Goal: Task Accomplishment & Management: Manage account settings

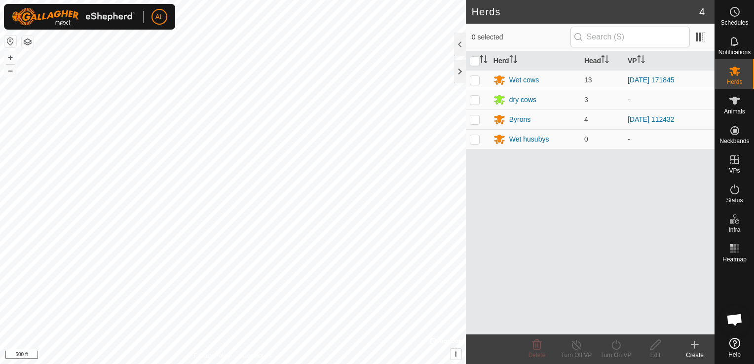
click at [7, 40] on button "button" at bounding box center [10, 42] width 12 height 12
click at [522, 117] on div "Byrons" at bounding box center [521, 120] width 22 height 10
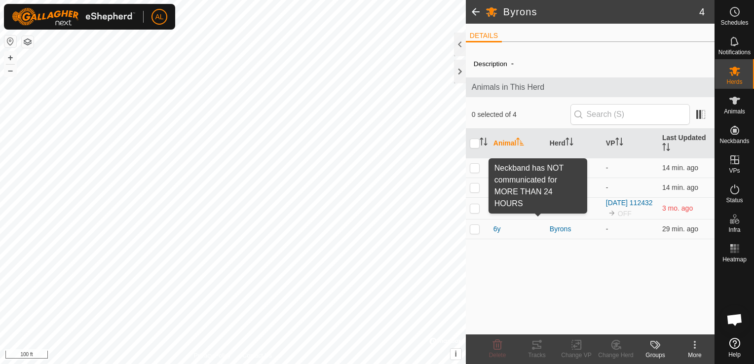
click at [535, 205] on span at bounding box center [538, 208] width 8 height 8
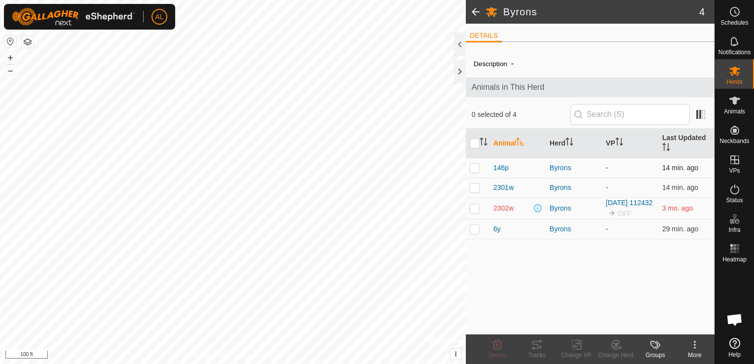
click at [476, 171] on p-checkbox at bounding box center [475, 168] width 10 height 8
checkbox input "true"
click at [477, 186] on p-checkbox at bounding box center [475, 188] width 10 height 8
checkbox input "true"
click at [474, 228] on p-checkbox at bounding box center [475, 229] width 10 height 8
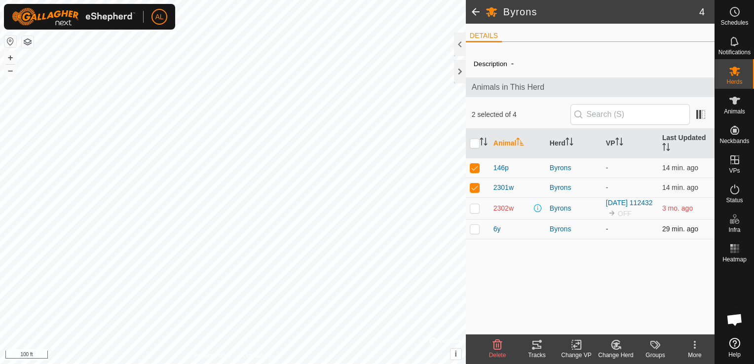
checkbox input "true"
click at [614, 347] on icon at bounding box center [616, 345] width 12 height 12
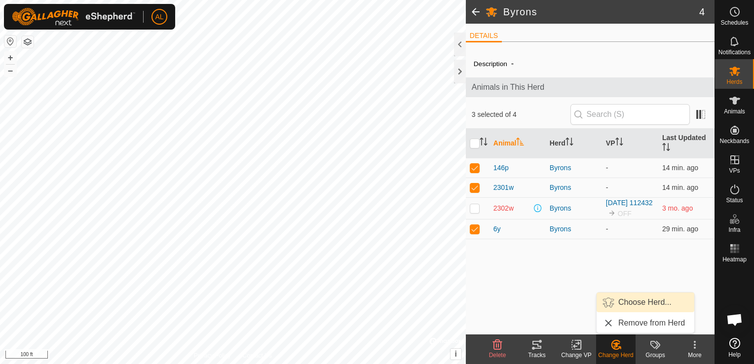
click at [636, 309] on link "Choose Herd..." at bounding box center [646, 303] width 98 height 20
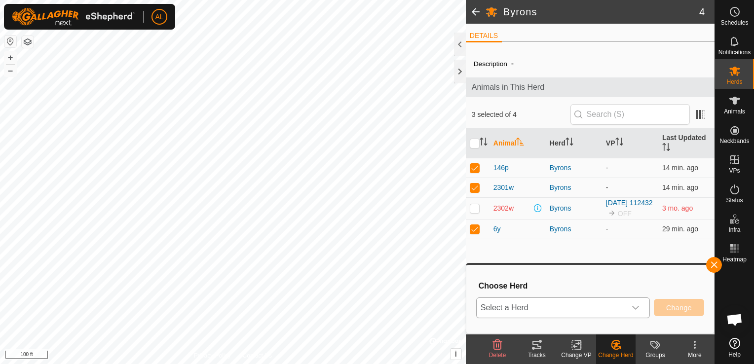
click at [644, 303] on div "dropdown trigger" at bounding box center [636, 308] width 20 height 20
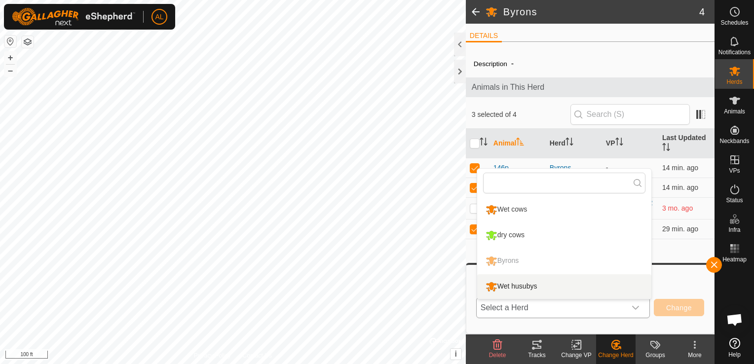
click at [518, 291] on li "Wet husubys" at bounding box center [564, 287] width 174 height 25
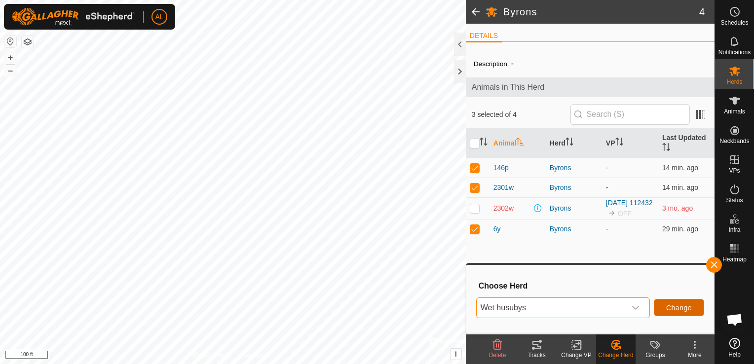
click at [670, 307] on span "Change" at bounding box center [680, 308] width 26 height 8
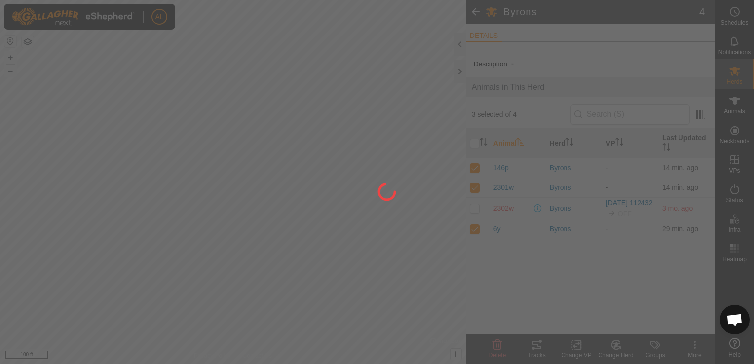
checkbox input "false"
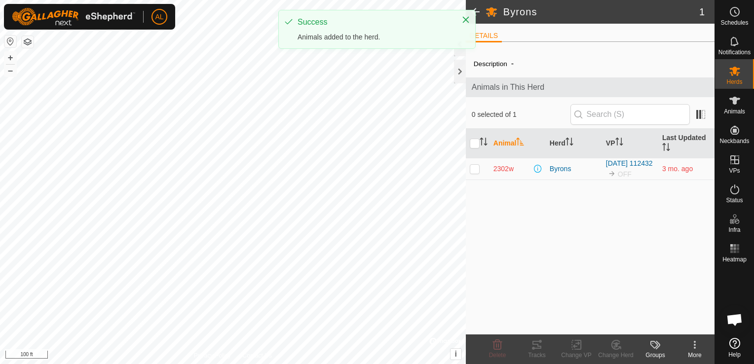
click at [663, 355] on div "Groups" at bounding box center [656, 355] width 40 height 9
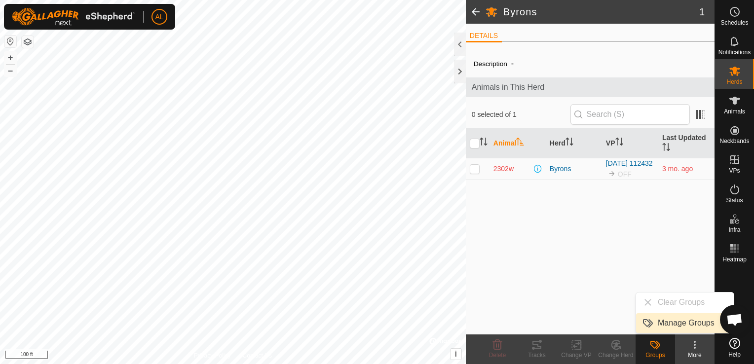
click at [684, 323] on link "Manage Groups" at bounding box center [685, 324] width 98 height 20
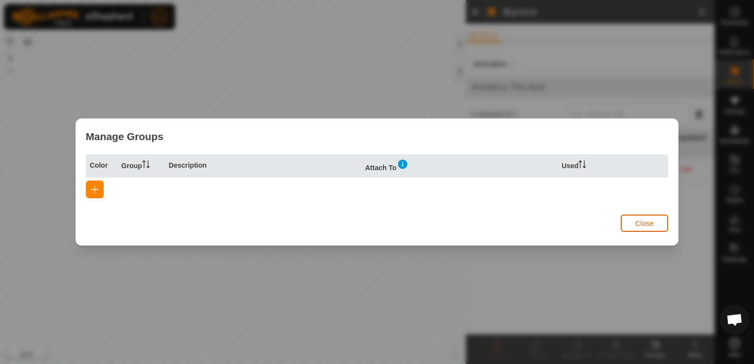
click at [641, 228] on button "Close" at bounding box center [644, 223] width 47 height 17
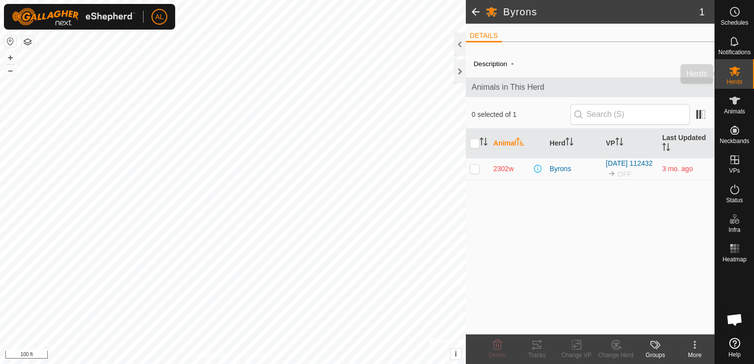
click at [742, 81] on span "Herds" at bounding box center [735, 82] width 16 height 6
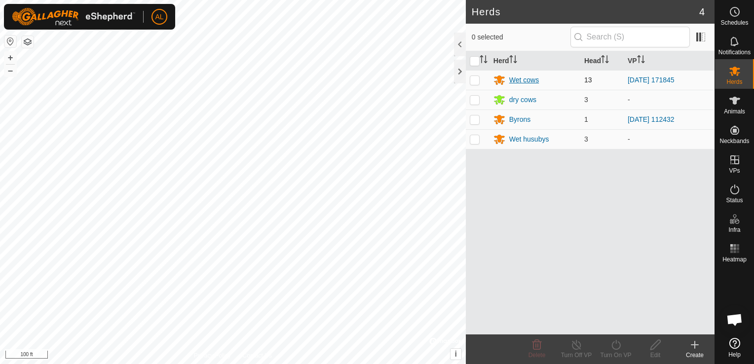
click at [510, 78] on div "Wet cows" at bounding box center [525, 80] width 30 height 10
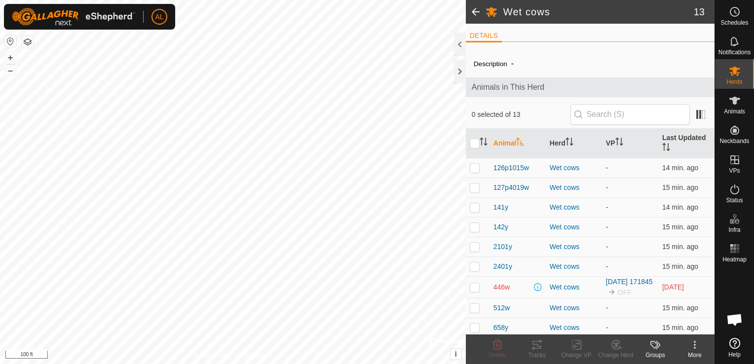
click at [691, 343] on icon at bounding box center [695, 345] width 12 height 12
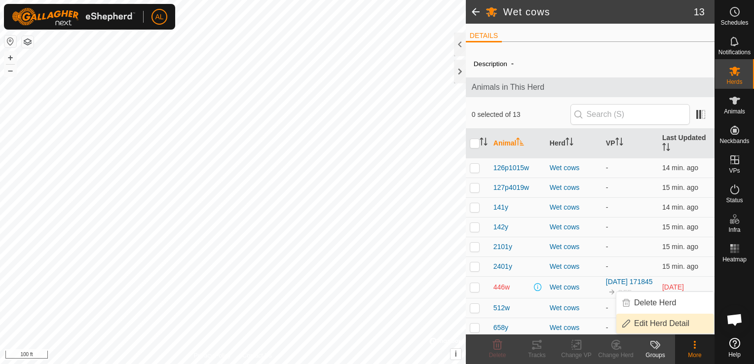
click at [687, 319] on link "Edit Herd Detail" at bounding box center [666, 324] width 98 height 20
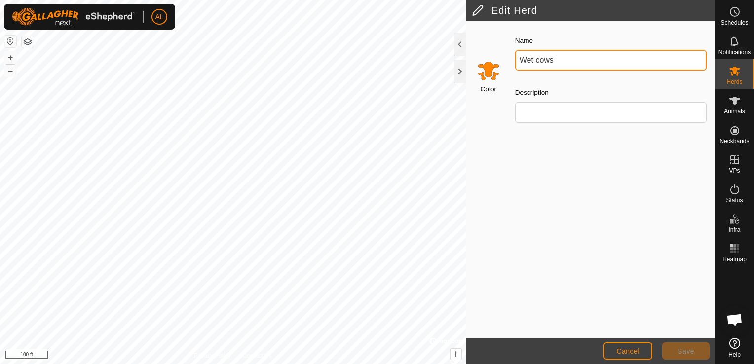
drag, startPoint x: 587, startPoint y: 56, endPoint x: 498, endPoint y: 42, distance: 89.5
click at [498, 42] on div "Color Name Wet cows Description" at bounding box center [590, 83] width 249 height 112
type input "ernies"
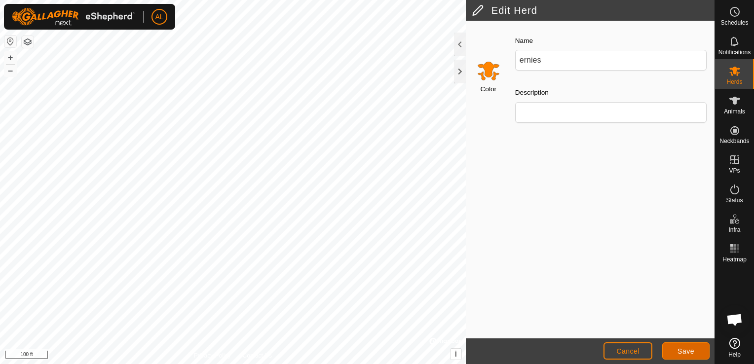
click at [685, 343] on button "Save" at bounding box center [686, 351] width 47 height 17
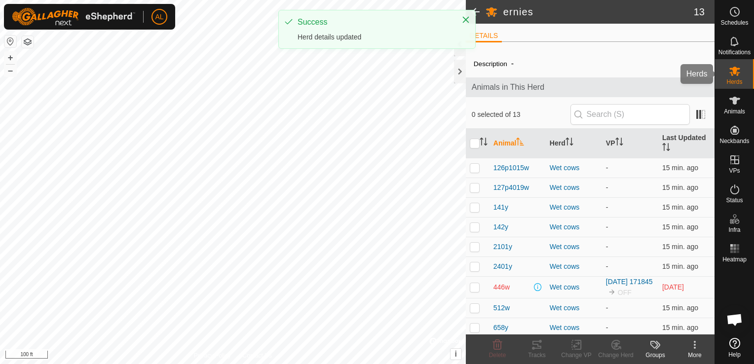
click at [729, 84] on span "Herds" at bounding box center [735, 82] width 16 height 6
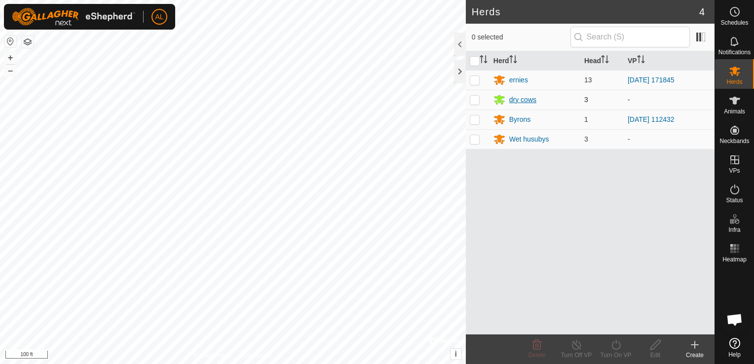
click at [531, 100] on div "dry cows" at bounding box center [523, 100] width 27 height 10
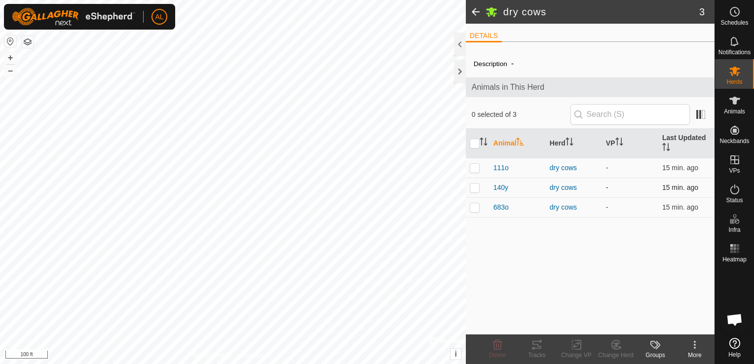
click at [477, 188] on p-checkbox at bounding box center [475, 188] width 10 height 8
checkbox input "true"
click at [477, 212] on td at bounding box center [478, 208] width 24 height 20
checkbox input "true"
click at [624, 355] on div "Change Herd" at bounding box center [616, 355] width 40 height 9
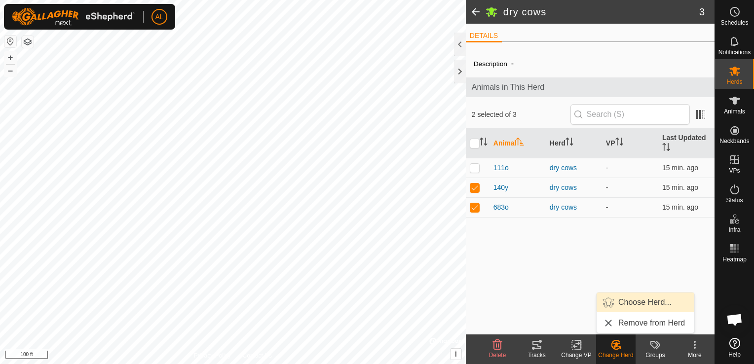
click at [644, 301] on link "Choose Herd..." at bounding box center [646, 303] width 98 height 20
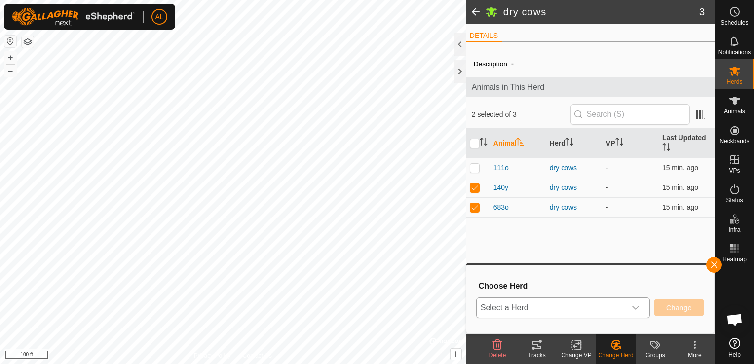
click at [619, 309] on span "Select a Herd" at bounding box center [551, 308] width 149 height 20
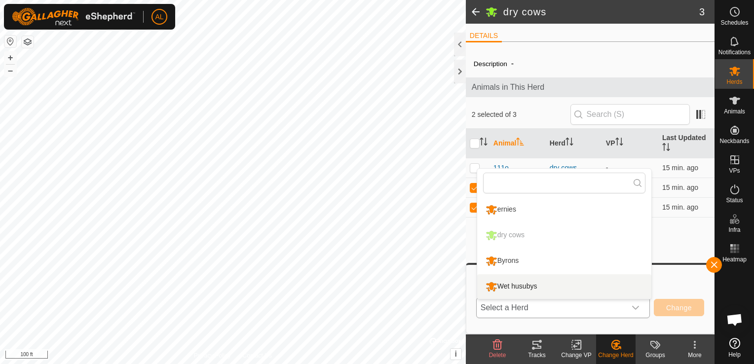
click at [561, 279] on li "Wet husubys" at bounding box center [564, 287] width 174 height 25
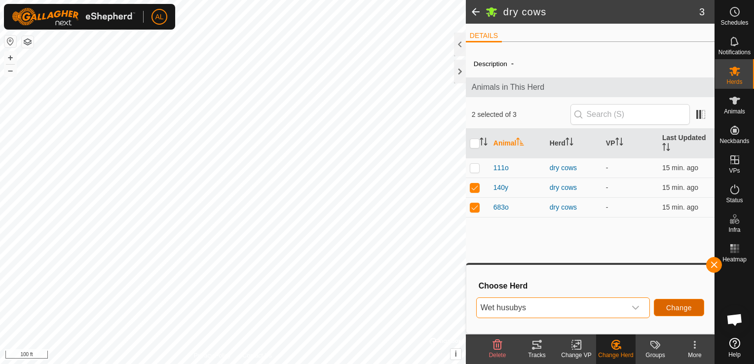
click at [687, 313] on button "Change" at bounding box center [679, 307] width 50 height 17
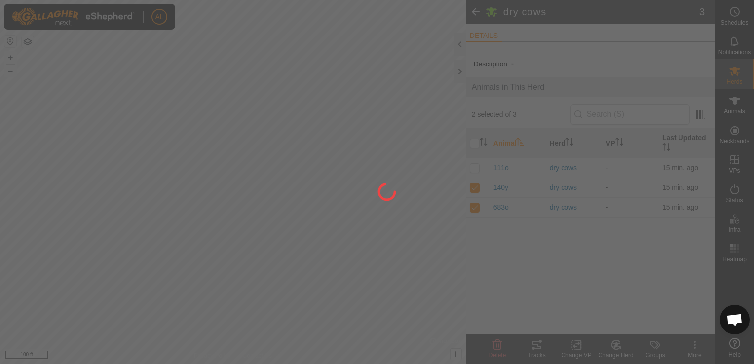
checkbox input "false"
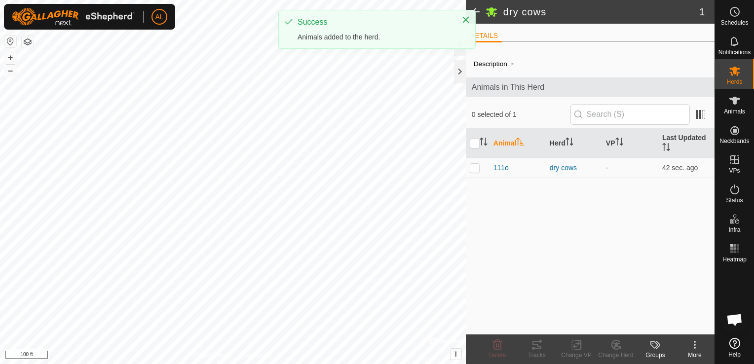
click at [700, 355] on div "More" at bounding box center [695, 355] width 40 height 9
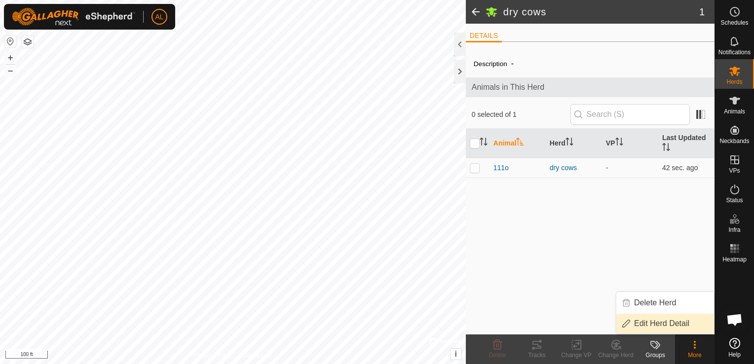
drag, startPoint x: 700, startPoint y: 355, endPoint x: 681, endPoint y: 318, distance: 40.6
click at [681, 318] on link "Edit Herd Detail" at bounding box center [666, 324] width 98 height 20
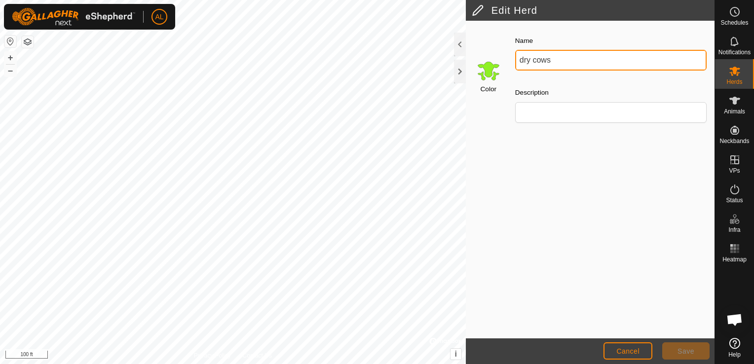
click at [570, 59] on input "dry cows" at bounding box center [612, 60] width 192 height 21
type input "dry cows Husbys"
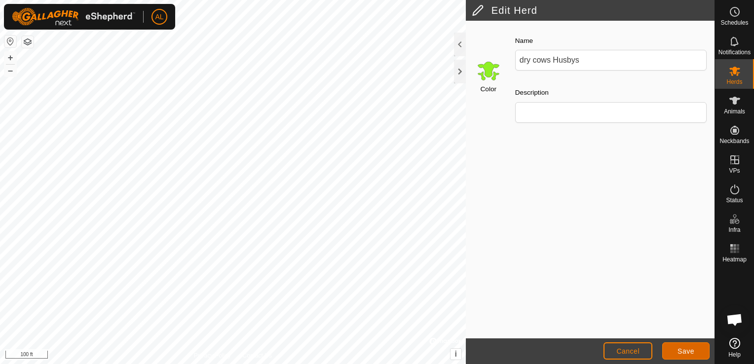
click at [668, 351] on button "Save" at bounding box center [686, 351] width 47 height 17
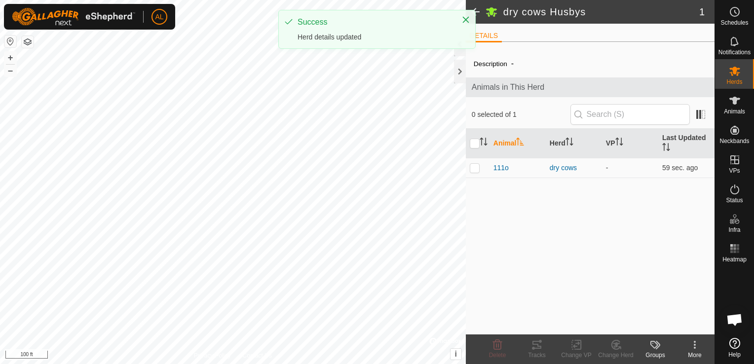
click at [477, 11] on span at bounding box center [476, 12] width 20 height 24
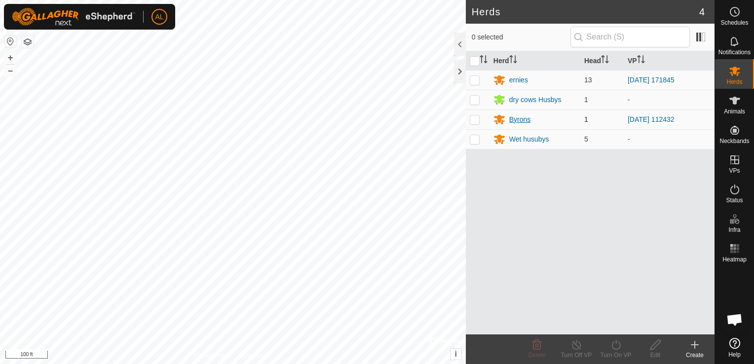
click at [518, 118] on div "Byrons" at bounding box center [521, 120] width 22 height 10
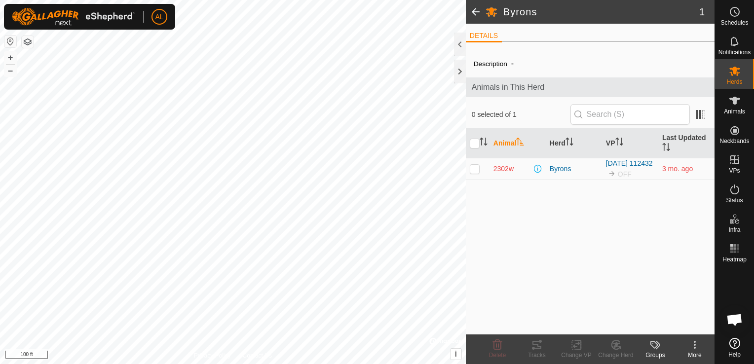
click at [476, 165] on td at bounding box center [478, 169] width 24 height 22
checkbox input "true"
click at [621, 355] on div "Change Herd" at bounding box center [616, 355] width 40 height 9
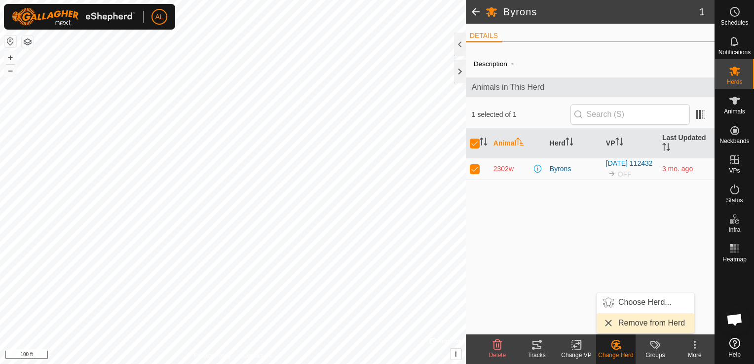
click at [639, 325] on link "Remove from Herd" at bounding box center [646, 324] width 98 height 20
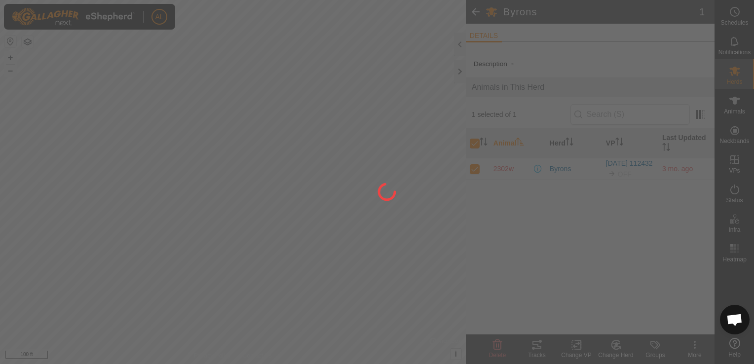
checkbox input "false"
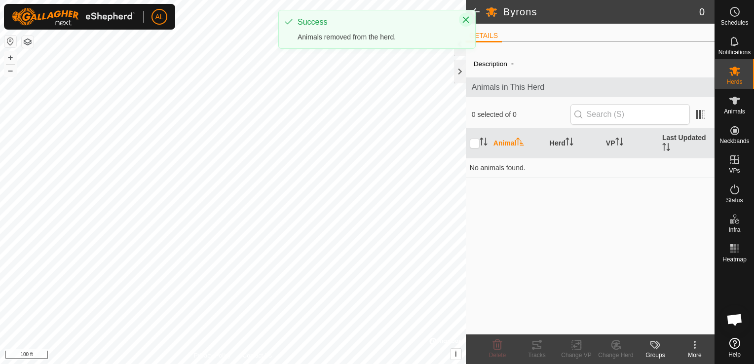
click at [470, 22] on icon "Close" at bounding box center [466, 20] width 8 height 8
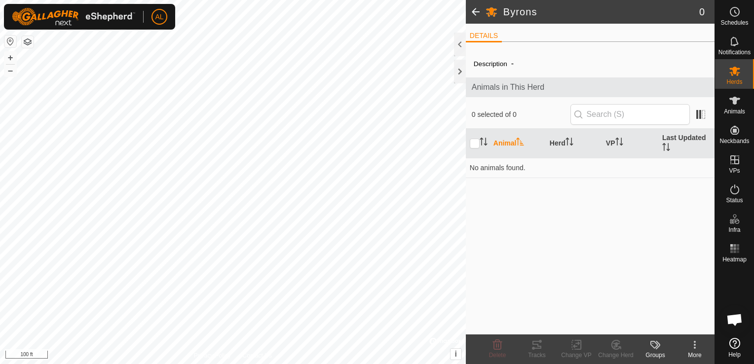
click at [476, 13] on span at bounding box center [476, 12] width 20 height 24
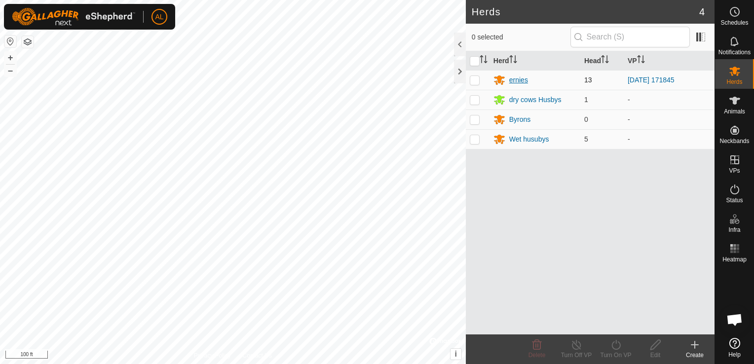
click at [517, 84] on div "ernies" at bounding box center [519, 80] width 19 height 10
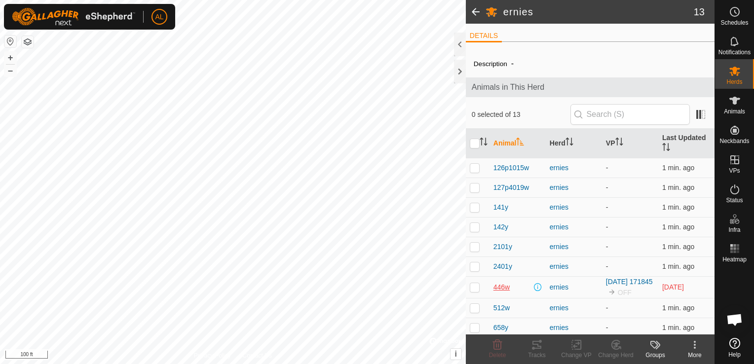
click at [508, 293] on span "446w" at bounding box center [502, 287] width 16 height 10
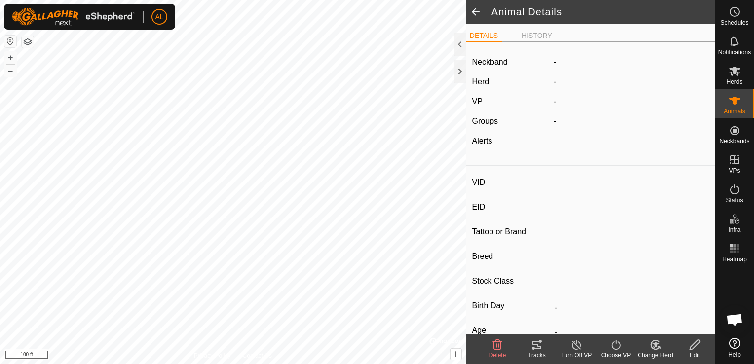
click at [651, 353] on div "Change Herd" at bounding box center [656, 355] width 40 height 9
type input "446w"
type input "-"
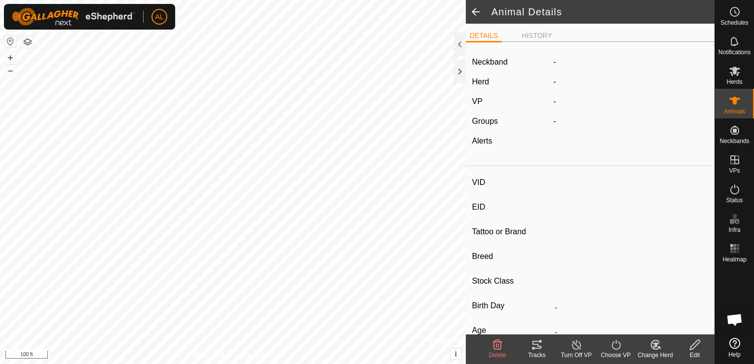
type input "-"
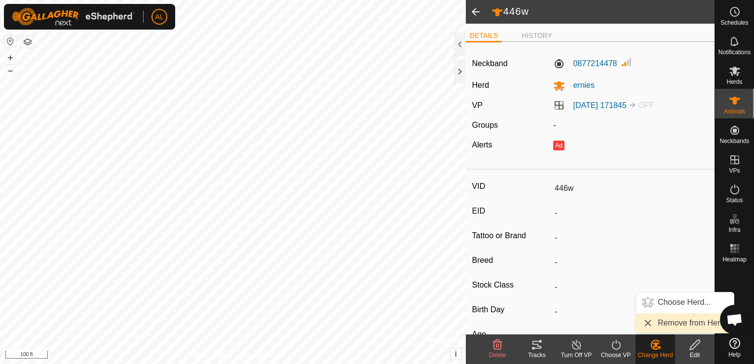
click at [668, 325] on link "Remove from Herd" at bounding box center [685, 324] width 98 height 20
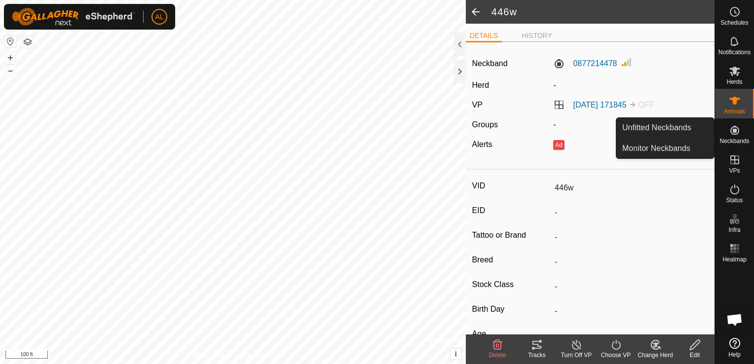
click at [747, 139] on span "Neckbands" at bounding box center [735, 141] width 30 height 6
click at [690, 149] on link "Monitor Neckbands" at bounding box center [666, 149] width 98 height 20
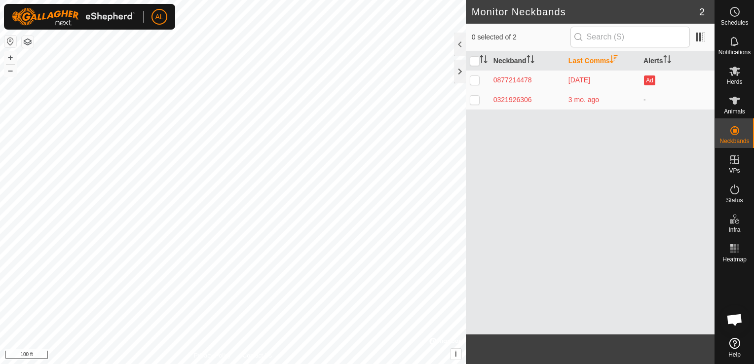
click at [474, 81] on p-checkbox at bounding box center [475, 80] width 10 height 8
checkbox input "true"
click at [477, 98] on p-checkbox at bounding box center [475, 100] width 10 height 8
checkbox input "true"
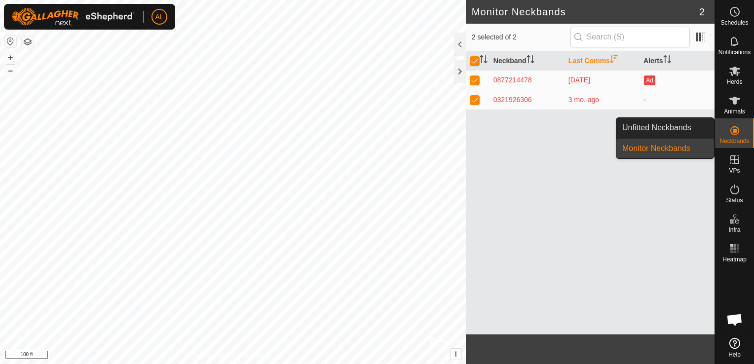
click at [733, 137] on es-neckbands-svg-icon at bounding box center [735, 130] width 18 height 16
click at [695, 135] on link "Unfitted Neckbands" at bounding box center [666, 128] width 98 height 20
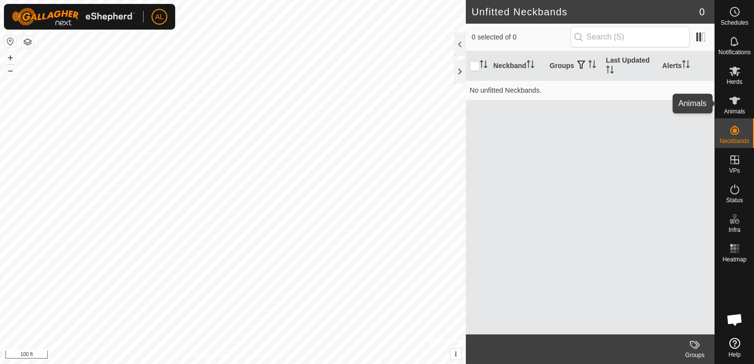
click at [740, 101] on icon at bounding box center [735, 101] width 12 height 12
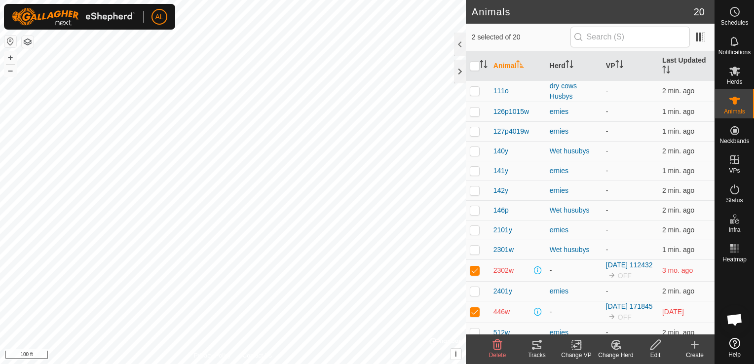
click at [486, 356] on div "Delete" at bounding box center [498, 355] width 40 height 9
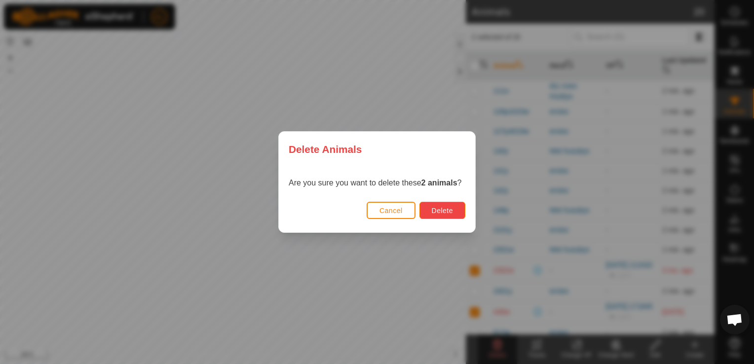
click at [437, 210] on span "Delete" at bounding box center [442, 211] width 21 height 8
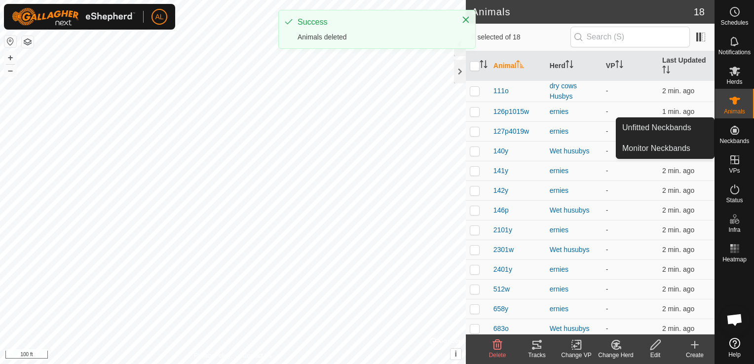
click at [733, 142] on span "Neckbands" at bounding box center [735, 141] width 30 height 6
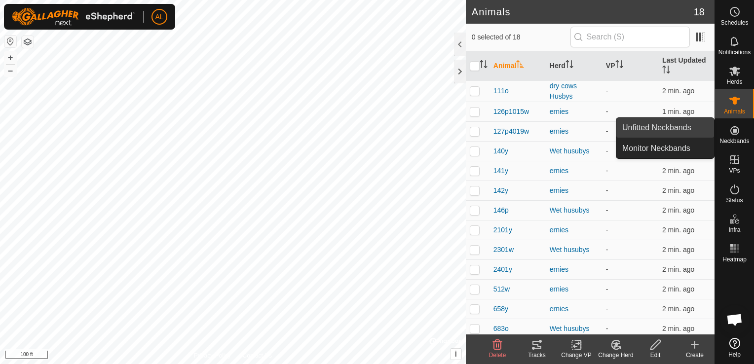
click at [688, 127] on link "Unfitted Neckbands" at bounding box center [666, 128] width 98 height 20
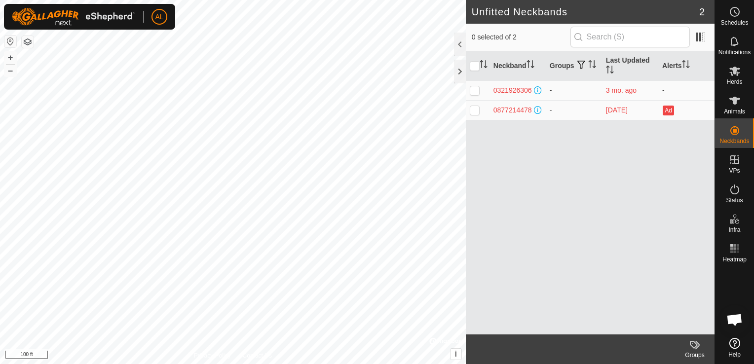
click at [572, 217] on div "Neckband Groups Last Updated Alerts 0321926306 - 3 mo. ago - 0877214478 - [DATE…" at bounding box center [590, 192] width 249 height 283
click at [505, 108] on div "0877214478" at bounding box center [513, 110] width 39 height 10
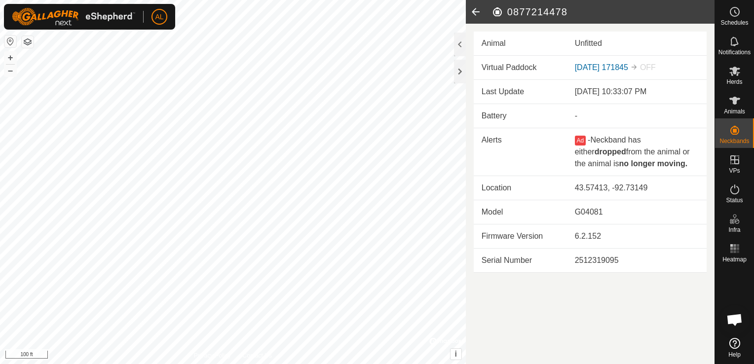
drag, startPoint x: 581, startPoint y: 149, endPoint x: 585, endPoint y: 144, distance: 5.9
click at [585, 144] on div "Ad - Neckband has either dropped from the animal or the animal is no longer mov…" at bounding box center [637, 152] width 124 height 36
drag, startPoint x: 585, startPoint y: 143, endPoint x: 626, endPoint y: 148, distance: 41.3
click at [626, 148] on span "Neckband has either dropped from the animal or the animal is no longer moving." at bounding box center [632, 152] width 115 height 32
click at [648, 310] on article "0877214478 Animal Unfitted Virtual Paddock [DATE] 171845 OFF Last Update [DATE]…" at bounding box center [590, 182] width 249 height 364
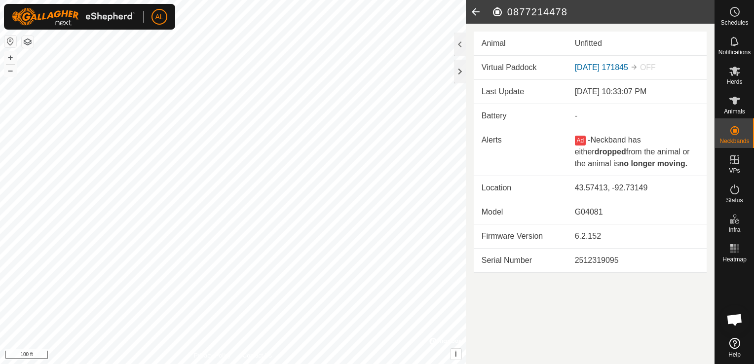
click at [475, 11] on icon at bounding box center [476, 12] width 20 height 24
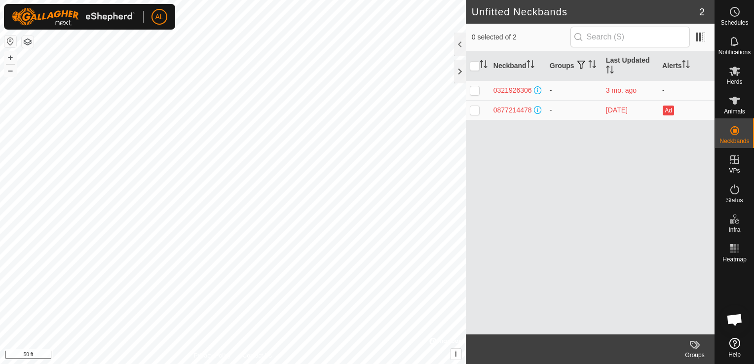
click at [281, 364] on html "AL Schedules Notifications Herds Animals Neckbands VPs Status Infra Heatmap Hel…" at bounding box center [377, 182] width 754 height 364
click at [25, 44] on button "button" at bounding box center [28, 42] width 12 height 12
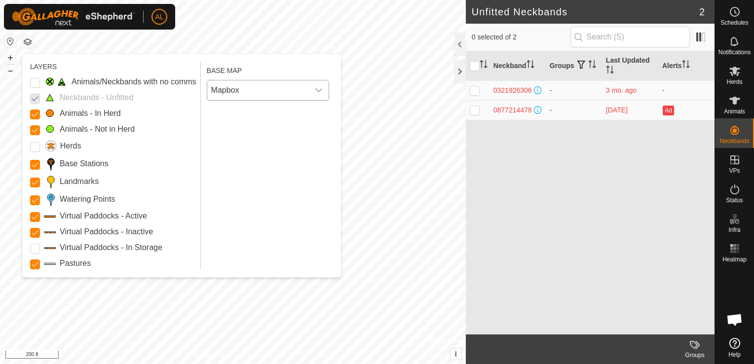
click at [269, 95] on span "Mapbox" at bounding box center [258, 90] width 102 height 20
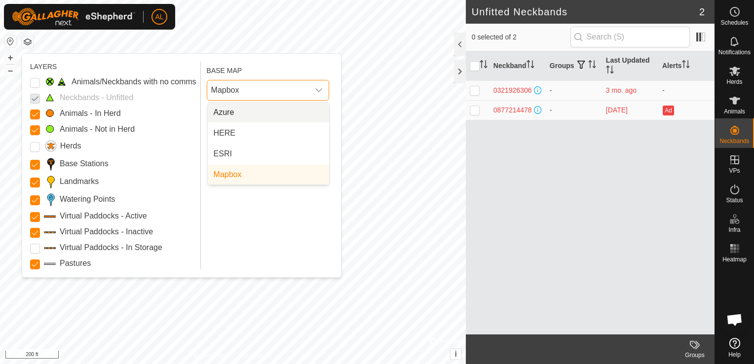
click at [264, 112] on li "Azure" at bounding box center [268, 113] width 121 height 20
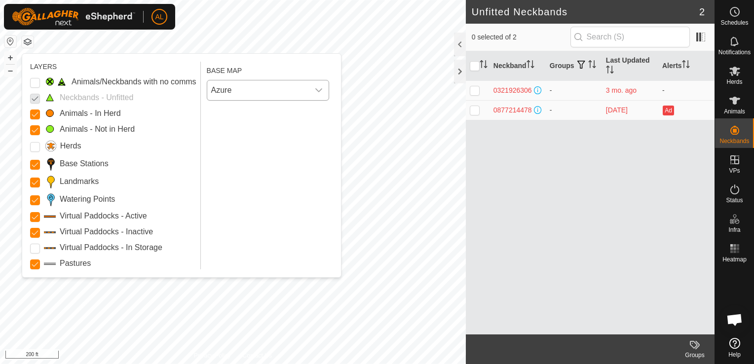
click at [518, 190] on div "Unfitted Neckbands 2 0 selected of 2 Neckband Groups Last Updated Alerts 032192…" at bounding box center [357, 182] width 715 height 364
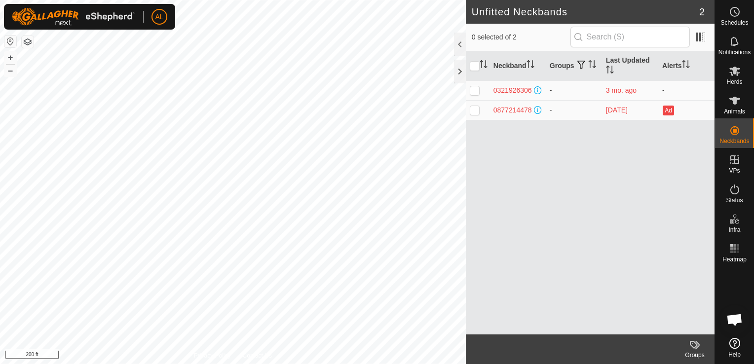
click at [29, 46] on button "button" at bounding box center [28, 42] width 12 height 12
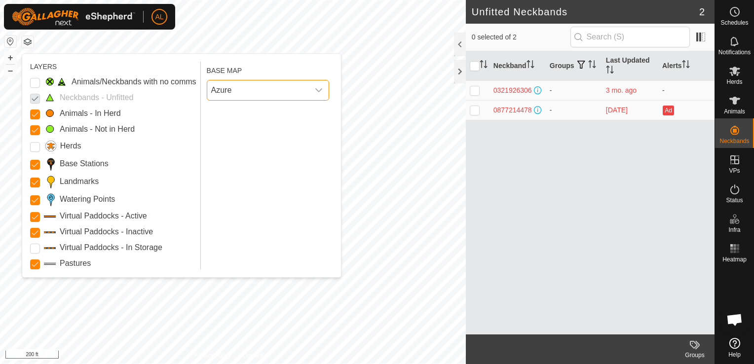
click at [238, 87] on span "Azure" at bounding box center [258, 90] width 102 height 20
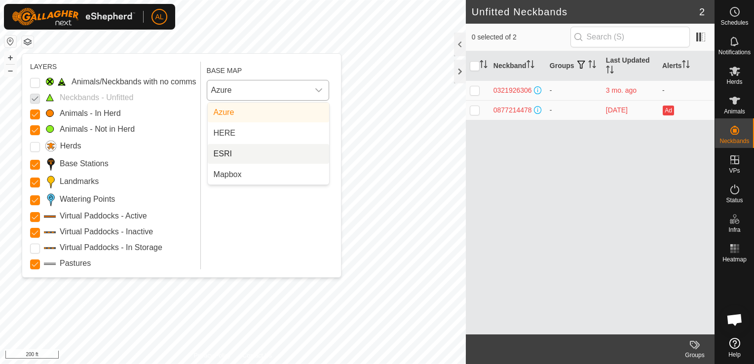
click at [235, 154] on li "ESRI" at bounding box center [268, 154] width 121 height 20
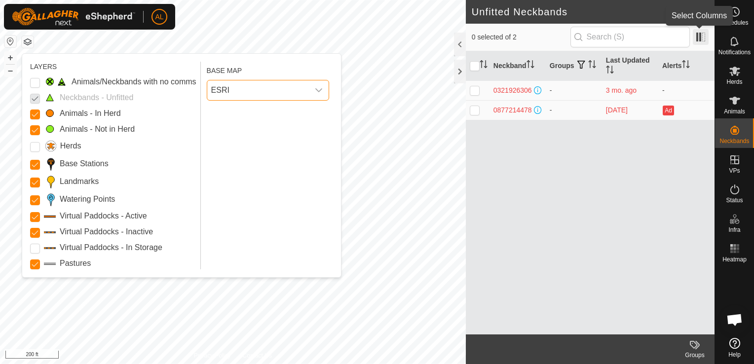
click at [701, 43] on span at bounding box center [701, 37] width 16 height 16
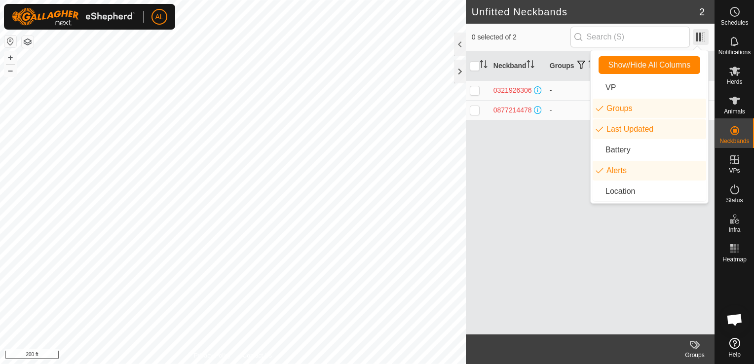
click at [701, 43] on span at bounding box center [701, 37] width 16 height 16
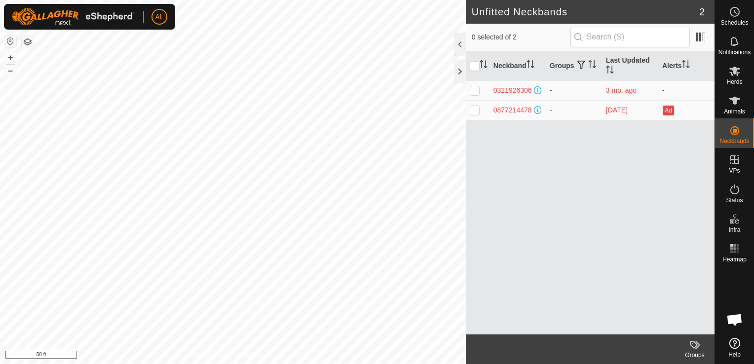
click at [133, 364] on html "AL Schedules Notifications Herds Animals Neckbands VPs Status Infra Heatmap Hel…" at bounding box center [377, 182] width 754 height 364
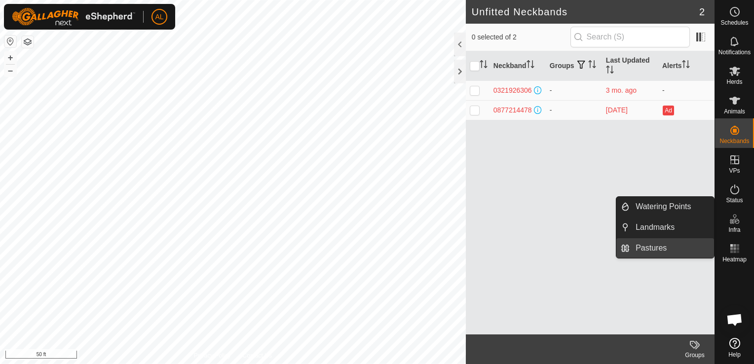
click at [670, 254] on link "Pastures" at bounding box center [672, 248] width 84 height 20
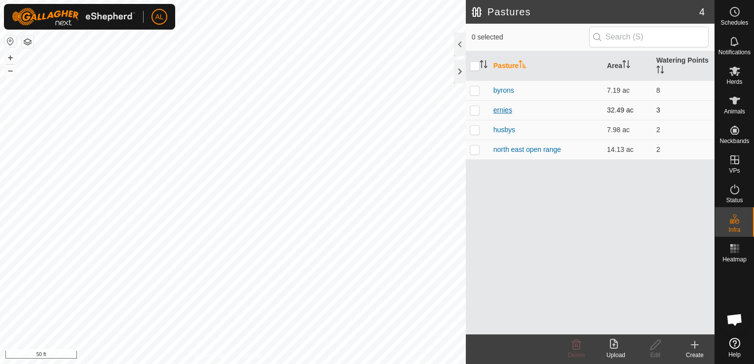
click at [503, 113] on link "ernies" at bounding box center [503, 110] width 19 height 8
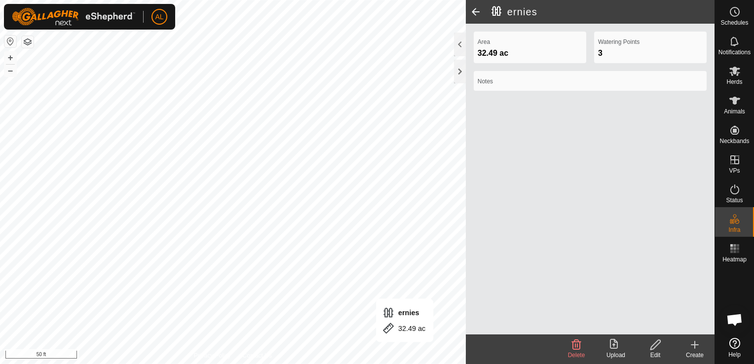
click at [660, 355] on div "Edit" at bounding box center [656, 355] width 40 height 9
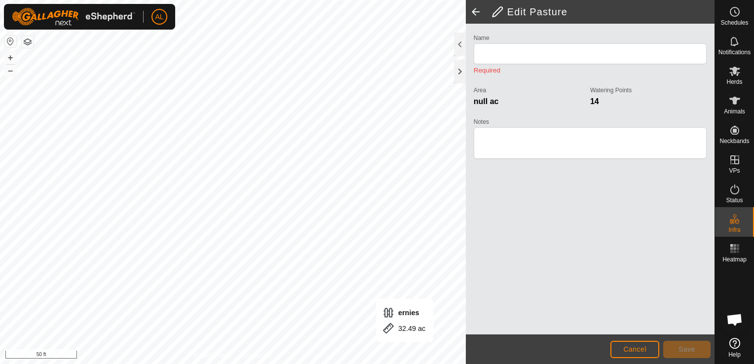
type input "ernies"
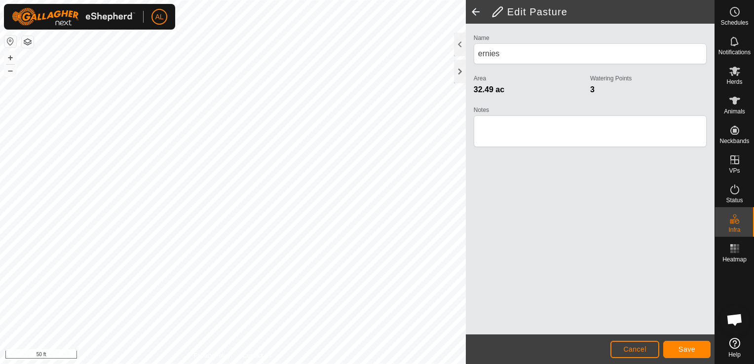
click at [148, 0] on html "AL Schedules Notifications Herds Animals Neckbands VPs Status Infra Heatmap Hel…" at bounding box center [377, 182] width 754 height 364
click at [249, 0] on html "AL Schedules Notifications Herds Animals Neckbands VPs Status Infra Heatmap Hel…" at bounding box center [377, 182] width 754 height 364
click at [0, 259] on html "AL Schedules Notifications Herds Animals Neckbands VPs Status Infra Heatmap Hel…" at bounding box center [377, 182] width 754 height 364
click at [248, 364] on html "AL Schedules Notifications Herds Animals Neckbands VPs Status Infra Heatmap Hel…" at bounding box center [377, 182] width 754 height 364
click at [286, 364] on html "AL Schedules Notifications Herds Animals Neckbands VPs Status Infra Heatmap Hel…" at bounding box center [377, 182] width 754 height 364
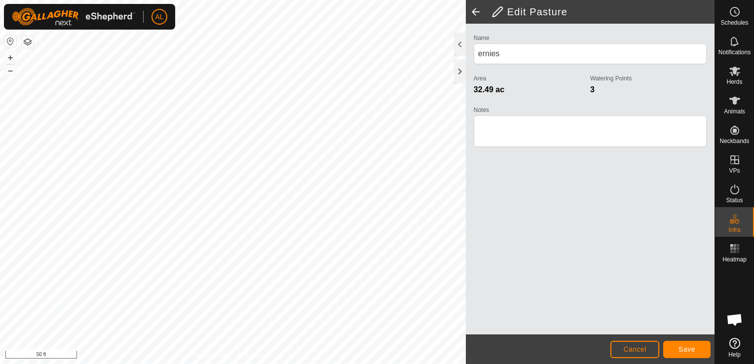
click at [302, 364] on html "AL Schedules Notifications Herds Animals Neckbands VPs Status Infra Heatmap Hel…" at bounding box center [377, 182] width 754 height 364
click at [273, 364] on html "AL Schedules Notifications Herds Animals Neckbands VPs Status Infra Heatmap Hel…" at bounding box center [377, 182] width 754 height 364
click at [699, 358] on footer "Cancel Save" at bounding box center [590, 350] width 249 height 30
click at [699, 349] on button "Save" at bounding box center [687, 349] width 47 height 17
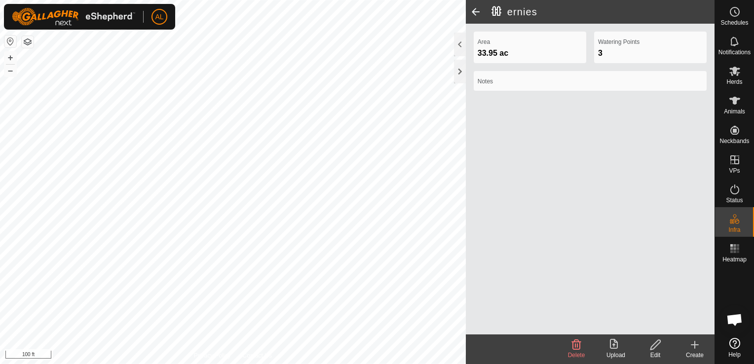
click at [482, 19] on span at bounding box center [476, 12] width 20 height 24
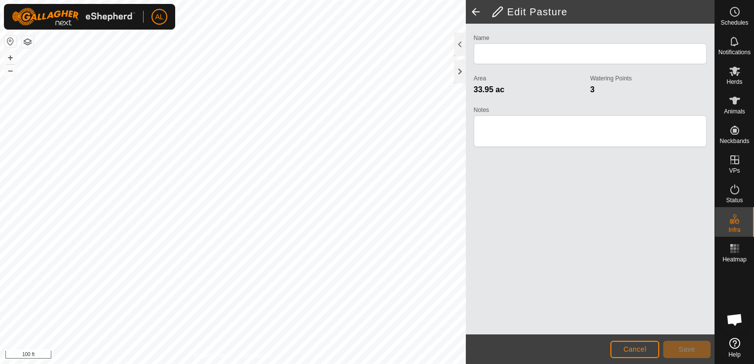
type input "ernies"
click at [477, 11] on span at bounding box center [476, 12] width 20 height 24
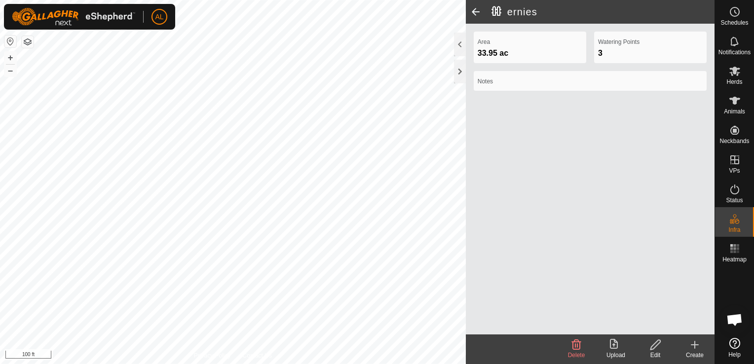
click at [476, 11] on span at bounding box center [476, 12] width 20 height 24
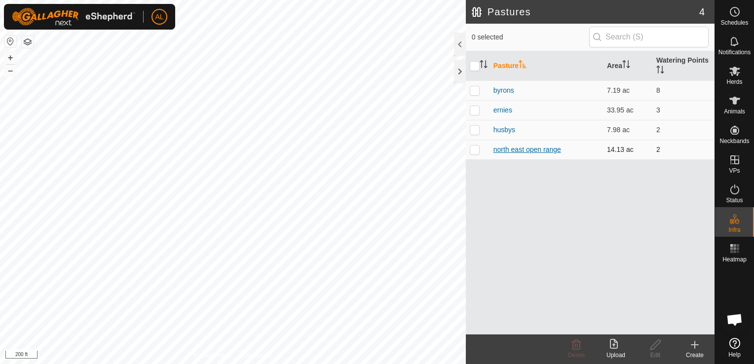
click at [513, 153] on link "north east open range" at bounding box center [528, 150] width 68 height 8
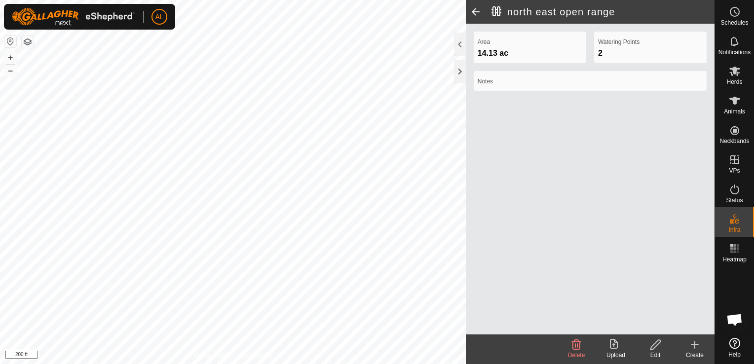
click at [662, 353] on div "Edit" at bounding box center [656, 355] width 40 height 9
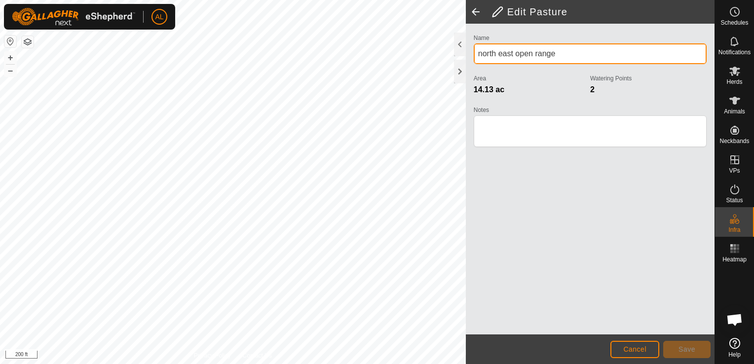
drag, startPoint x: 560, startPoint y: 51, endPoint x: 517, endPoint y: 70, distance: 46.4
click at [517, 70] on div "Name north east open range" at bounding box center [590, 52] width 233 height 40
type input "north east pasture"
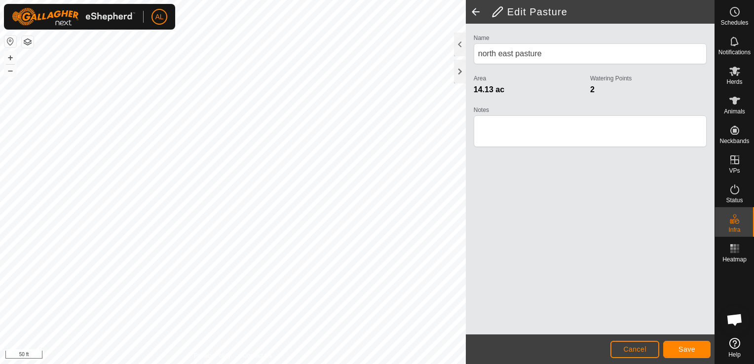
click at [545, 113] on div "Edit Pasture Name north east pasture Area 14.13 ac Watering Points 2 Notes Canc…" at bounding box center [357, 182] width 715 height 364
click at [704, 348] on button "Save" at bounding box center [687, 349] width 47 height 17
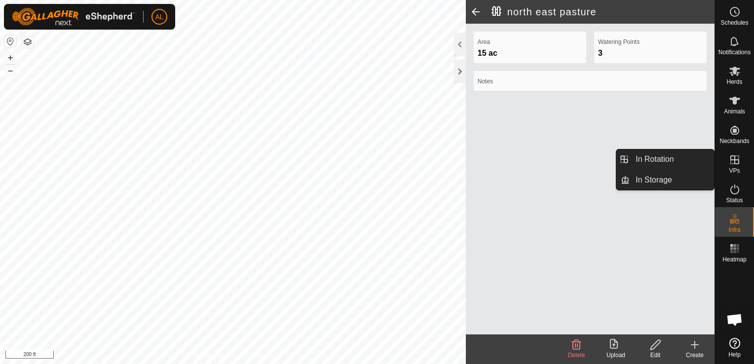
click at [745, 168] on div "VPs" at bounding box center [734, 163] width 39 height 30
drag, startPoint x: 748, startPoint y: 163, endPoint x: 743, endPoint y: 160, distance: 5.1
click at [747, 162] on div "VPs" at bounding box center [734, 163] width 39 height 30
click at [738, 159] on icon at bounding box center [735, 160] width 12 height 12
click at [691, 163] on link "In Rotation" at bounding box center [672, 160] width 84 height 20
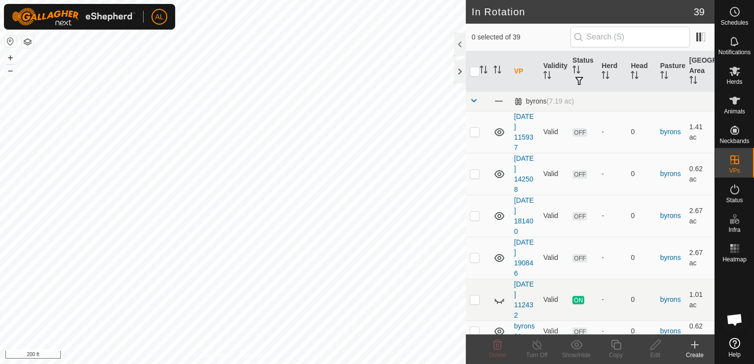
checkbox input "true"
click at [622, 351] on div "Copy" at bounding box center [616, 355] width 40 height 9
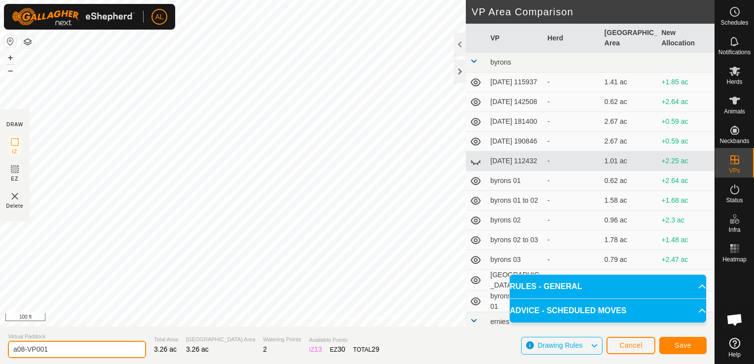
click at [55, 350] on input "a08-VP001" at bounding box center [77, 349] width 138 height 17
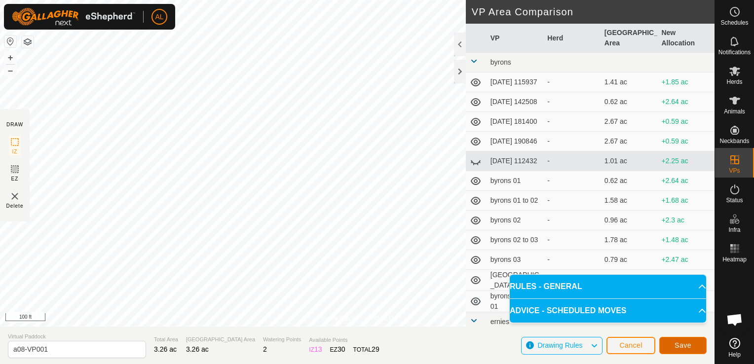
click at [696, 341] on button "Save" at bounding box center [683, 345] width 47 height 17
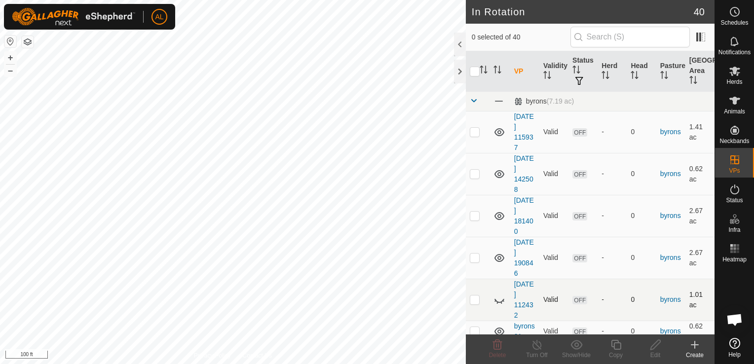
checkbox input "true"
click at [648, 340] on edit-svg-icon at bounding box center [656, 345] width 40 height 12
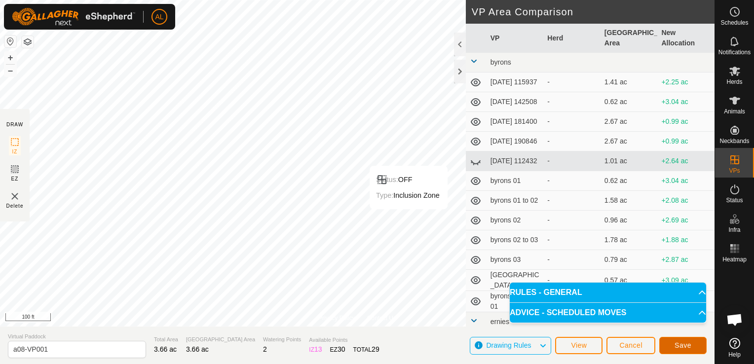
click at [670, 348] on button "Save" at bounding box center [683, 345] width 47 height 17
